Goal: Task Accomplishment & Management: Use online tool/utility

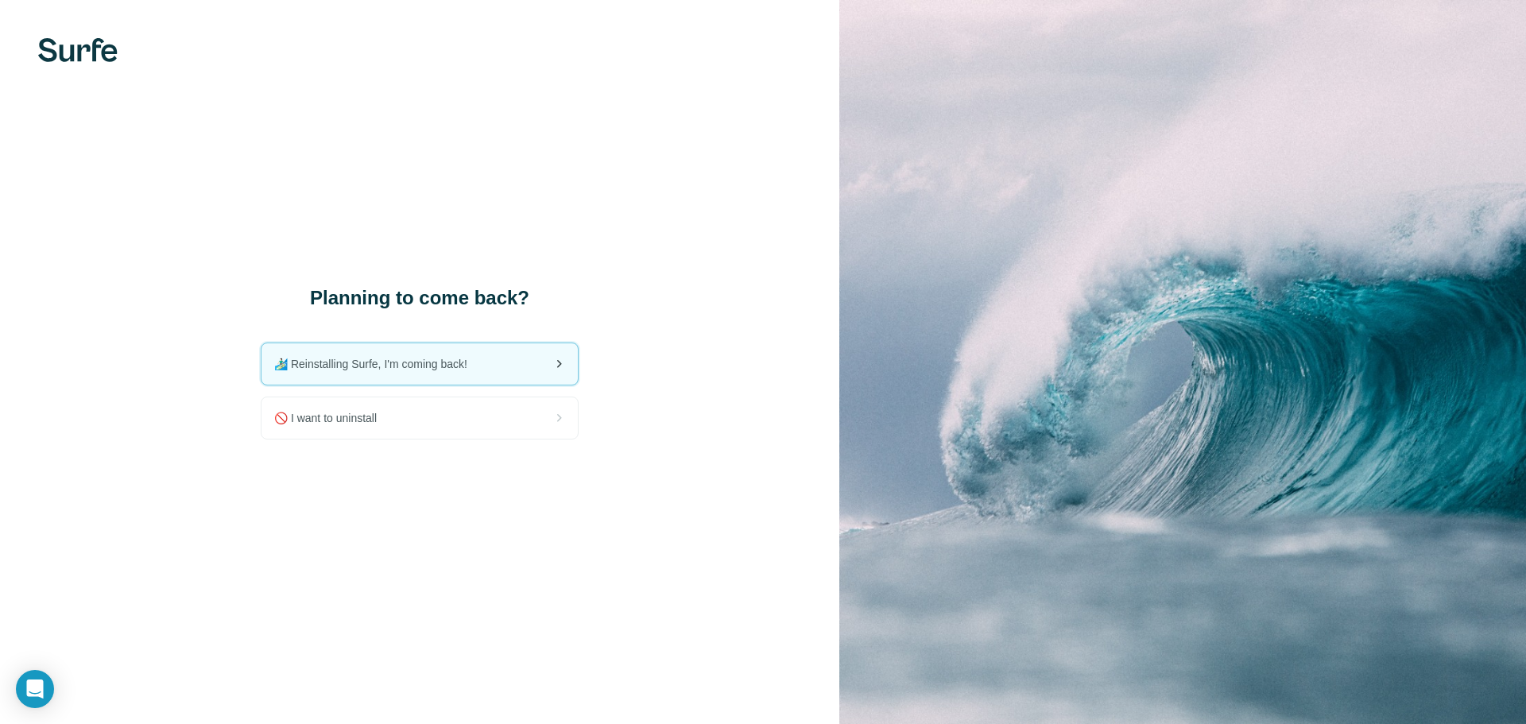
click at [418, 366] on span "🏄🏻‍♂️ Reinstalling Surfe, I'm coming back!" at bounding box center [377, 364] width 206 height 16
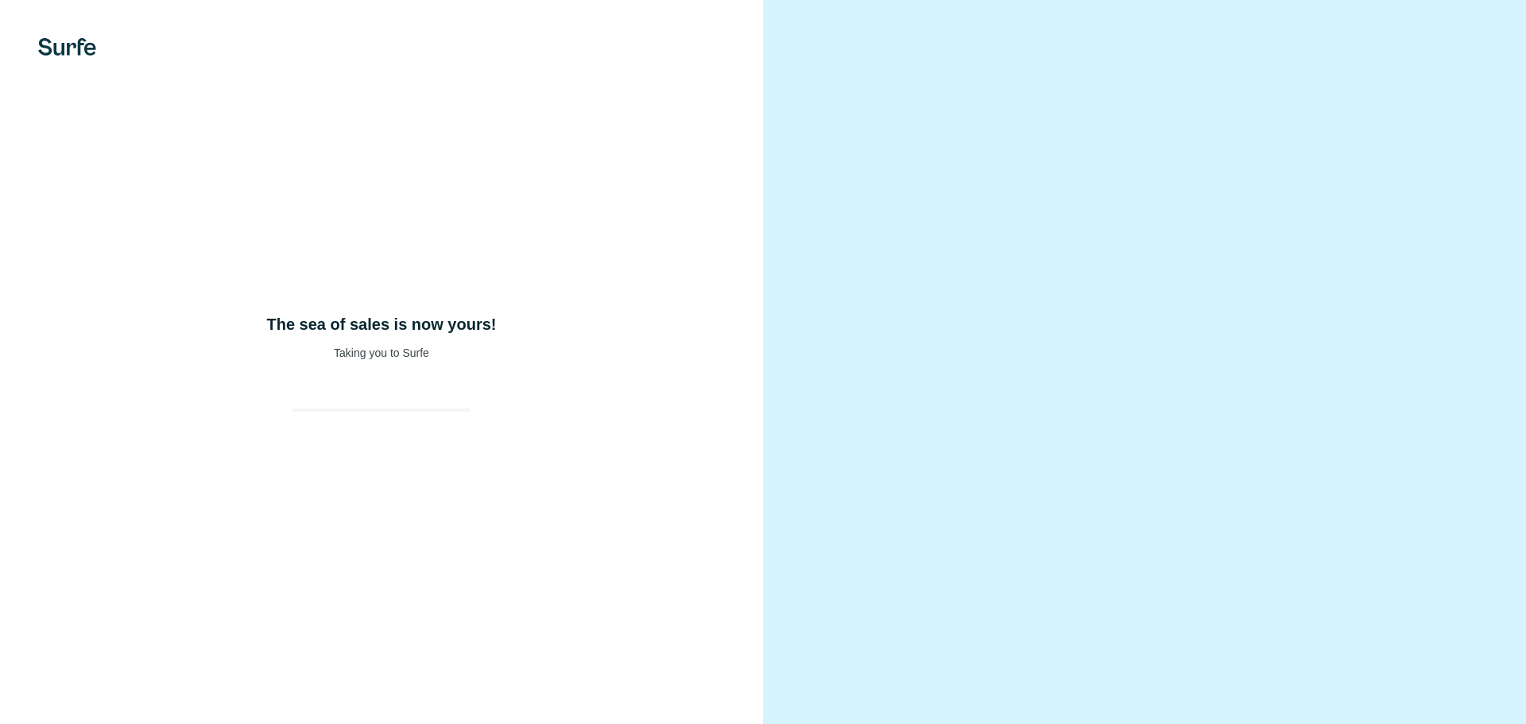
click at [1470, 172] on div at bounding box center [1144, 362] width 763 height 724
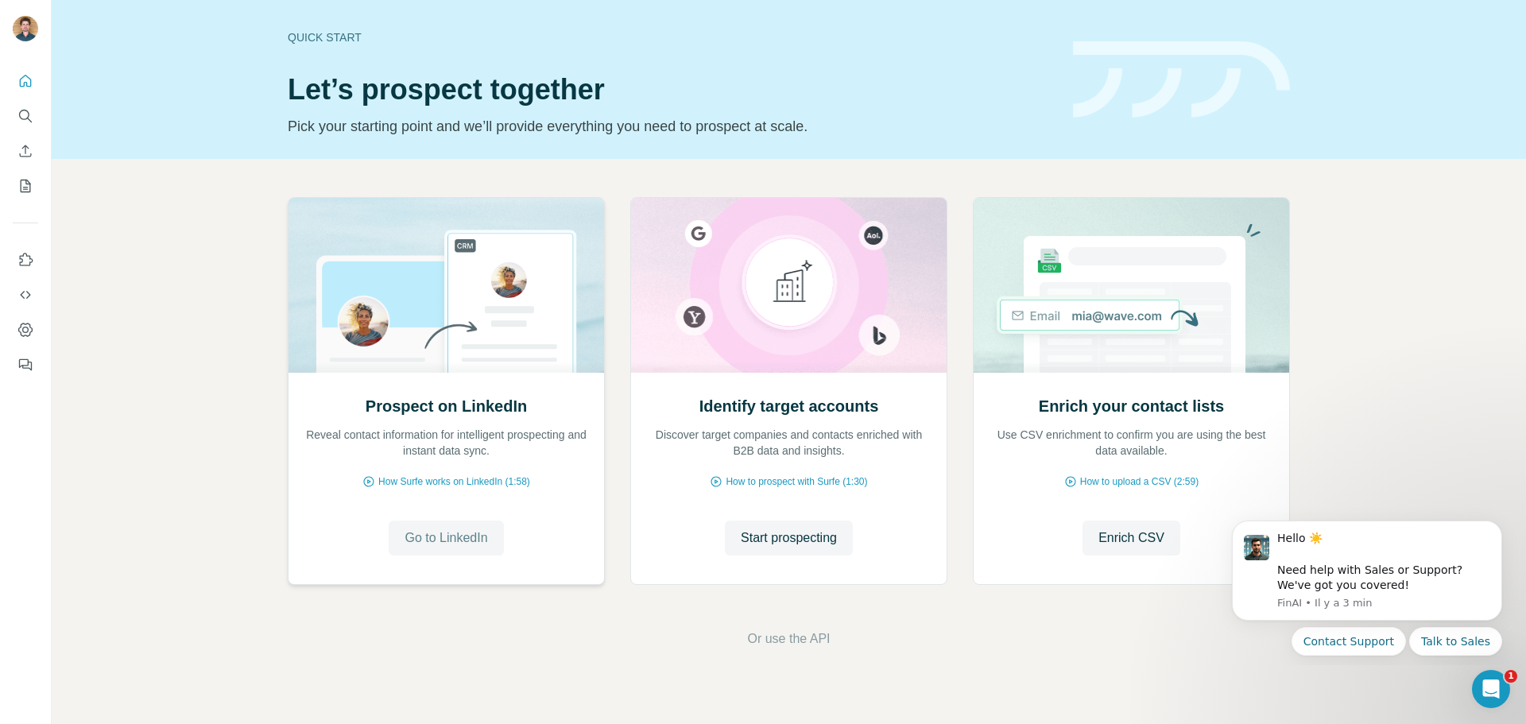
click at [487, 539] on span "Go to LinkedIn" at bounding box center [446, 538] width 83 height 19
click at [477, 476] on span "How Surfe works on LinkedIn (1:58)" at bounding box center [454, 481] width 152 height 14
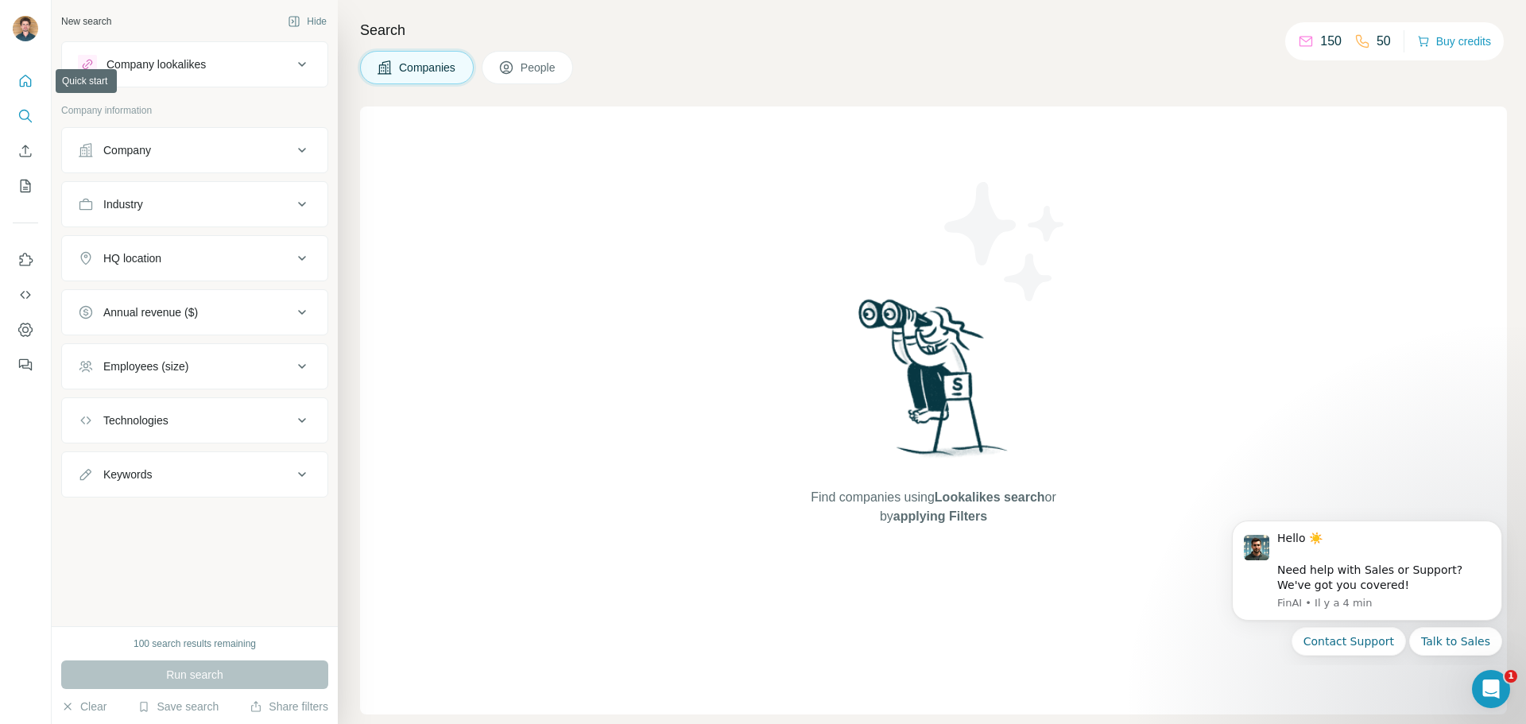
click at [18, 83] on icon "Quick start" at bounding box center [25, 81] width 16 height 16
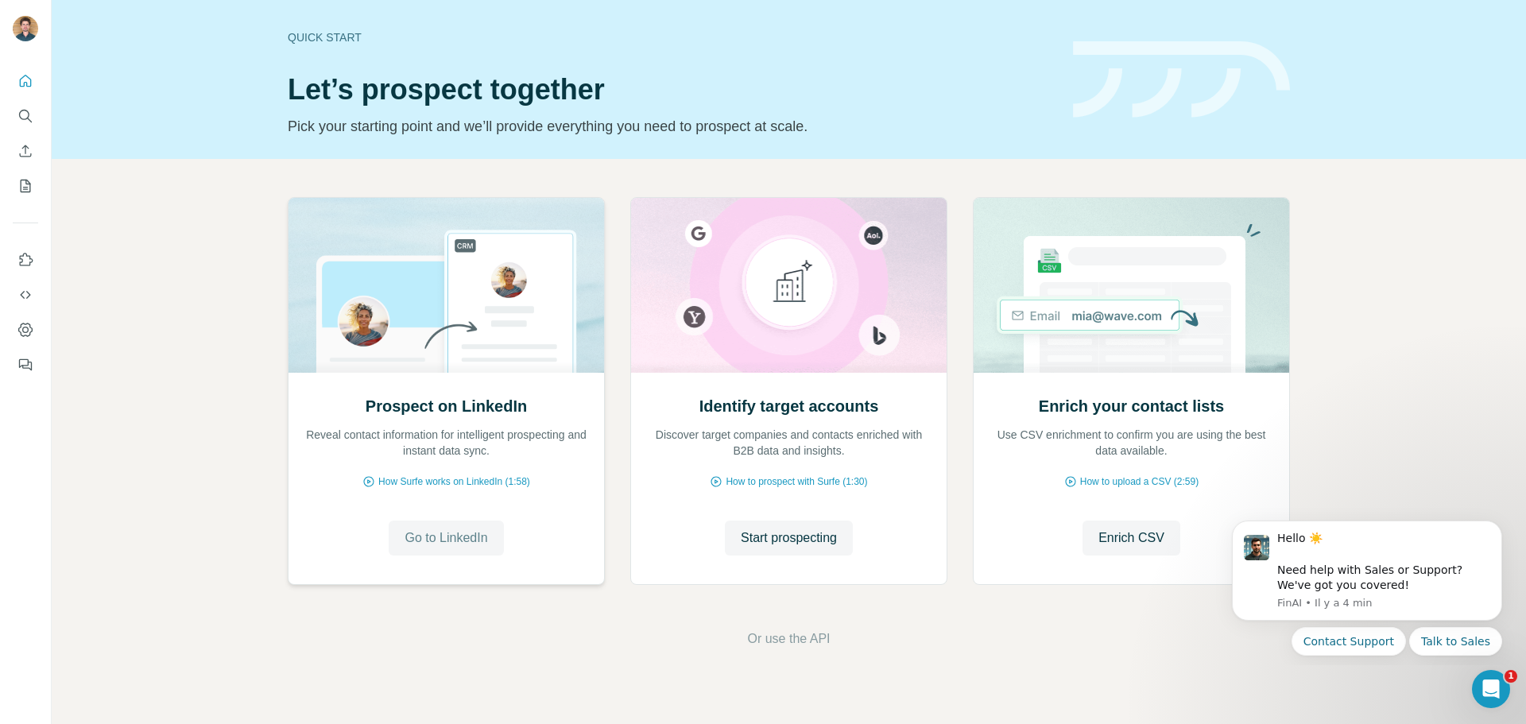
click at [448, 541] on span "Go to LinkedIn" at bounding box center [446, 538] width 83 height 19
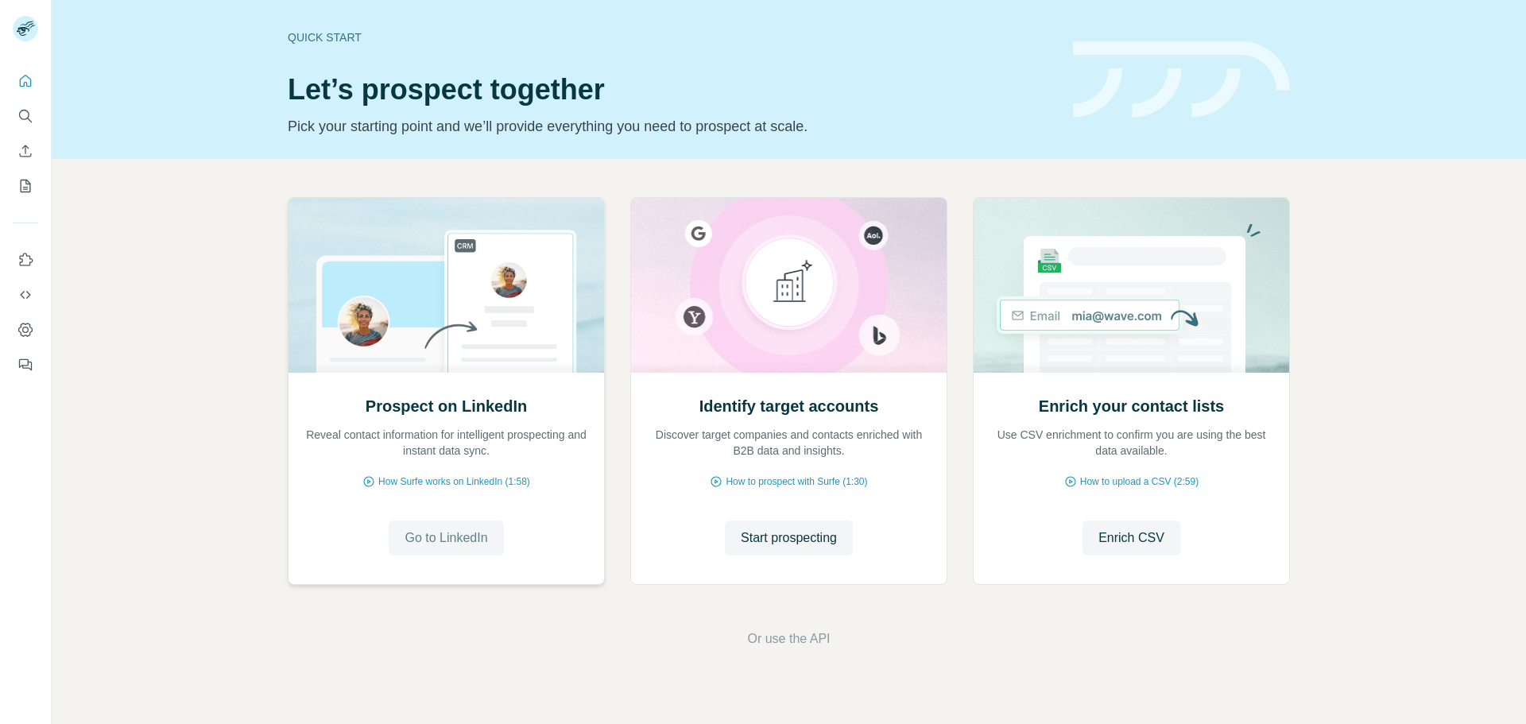
click at [434, 540] on span "Go to LinkedIn" at bounding box center [446, 538] width 83 height 19
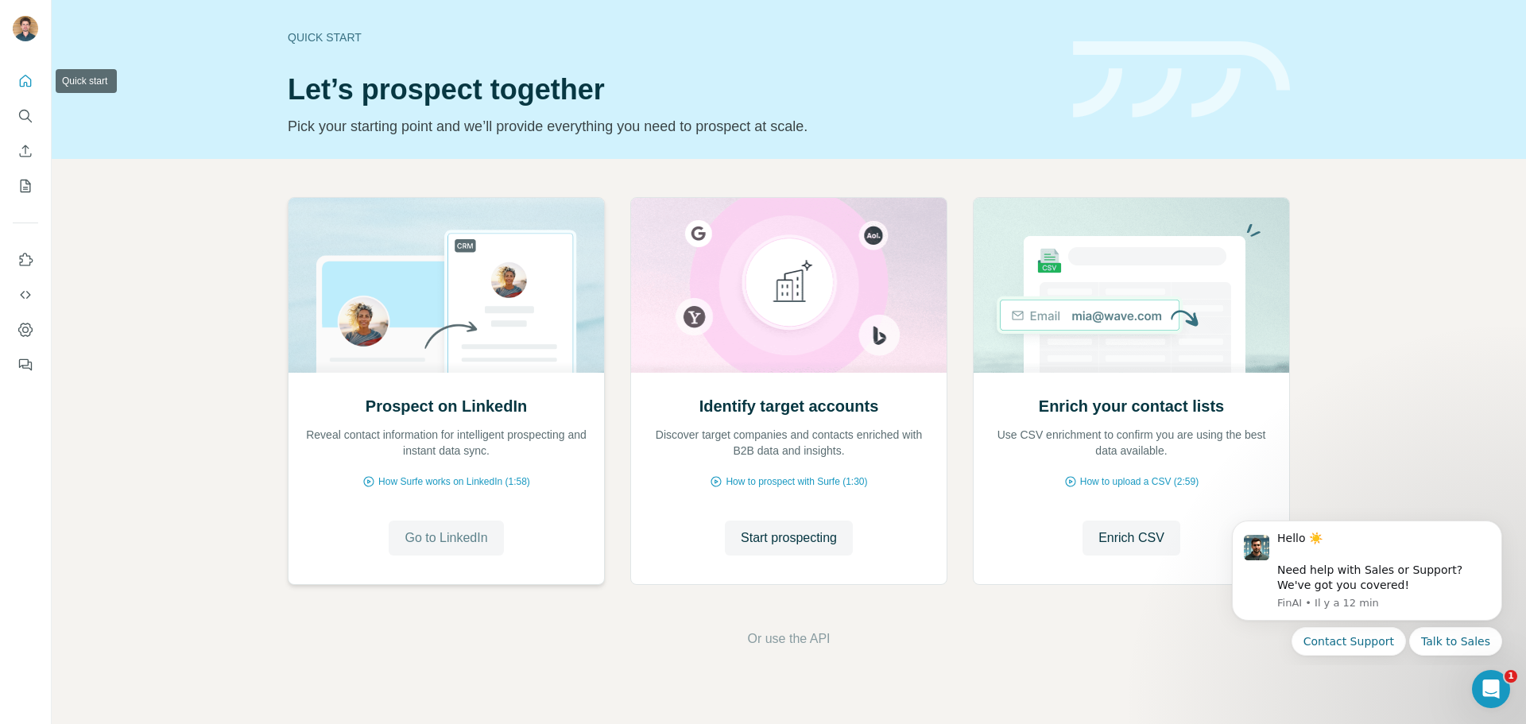
drag, startPoint x: 19, startPoint y: 99, endPoint x: 33, endPoint y: 85, distance: 19.7
click at [21, 99] on nav at bounding box center [25, 134] width 25 height 134
click at [33, 85] on button "Quick start" at bounding box center [25, 81] width 25 height 29
